Goal: Navigation & Orientation: Find specific page/section

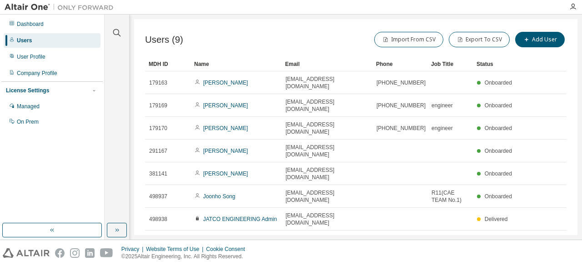
scroll to position [25, 0]
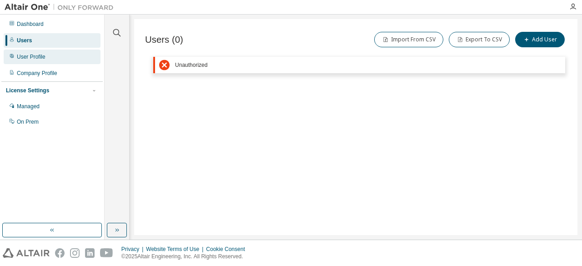
click at [52, 53] on div "User Profile" at bounding box center [52, 57] width 97 height 15
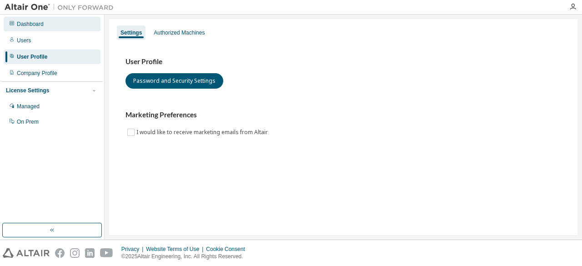
click at [61, 30] on div "Dashboard" at bounding box center [52, 24] width 97 height 15
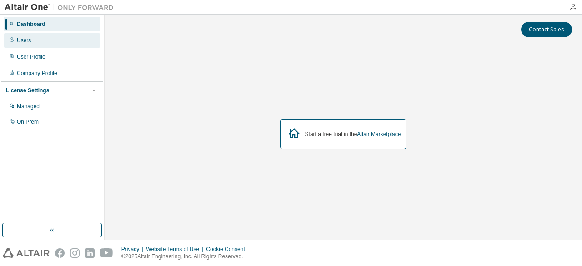
click at [60, 36] on div "Users" at bounding box center [52, 40] width 97 height 15
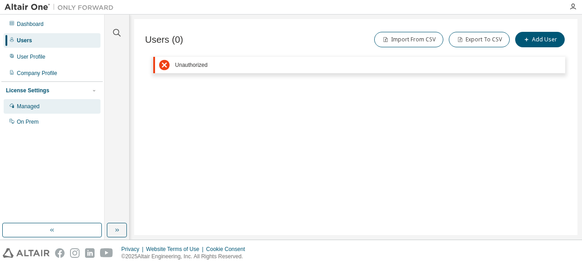
click at [61, 100] on div "Managed" at bounding box center [52, 106] width 97 height 15
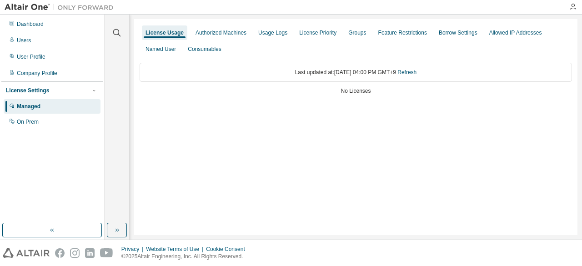
click at [46, 6] on img at bounding box center [62, 7] width 114 height 9
